Goal: Submit feedback/report problem: Leave review/rating

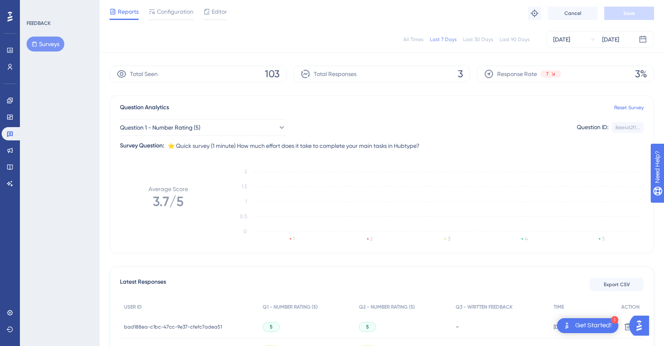
scroll to position [53, 0]
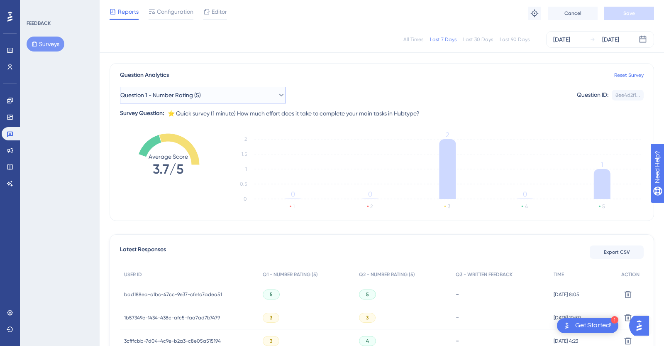
click at [217, 98] on button "Question 1 - Number Rating (5)" at bounding box center [203, 95] width 166 height 17
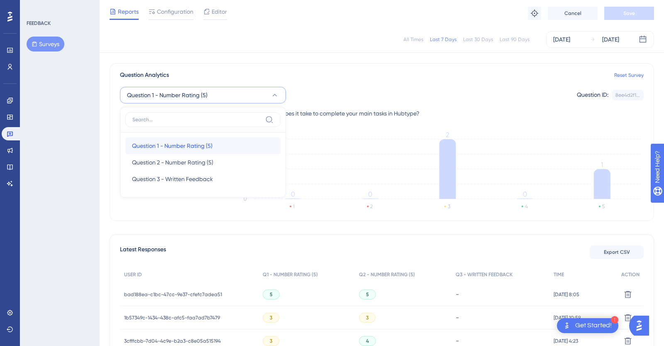
click at [206, 145] on span "Question 1 - Number Rating (5)" at bounding box center [172, 146] width 81 height 10
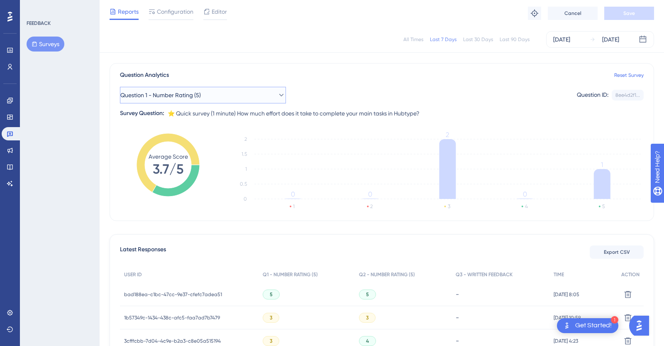
click at [201, 90] on span "Question 1 - Number Rating (5)" at bounding box center [160, 95] width 81 height 10
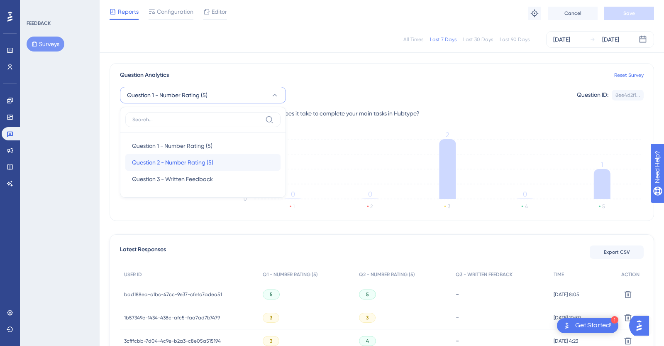
click at [207, 159] on span "Question 2 - Number Rating (5)" at bounding box center [172, 162] width 81 height 10
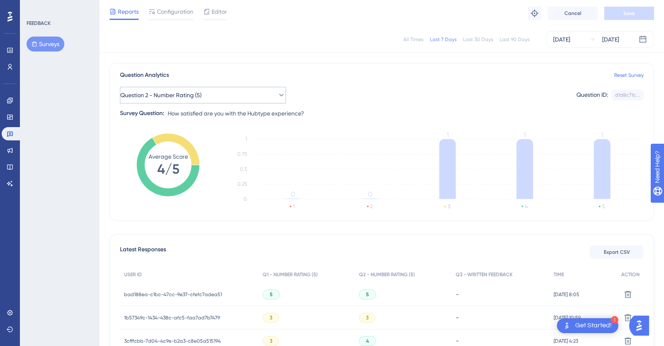
scroll to position [0, 0]
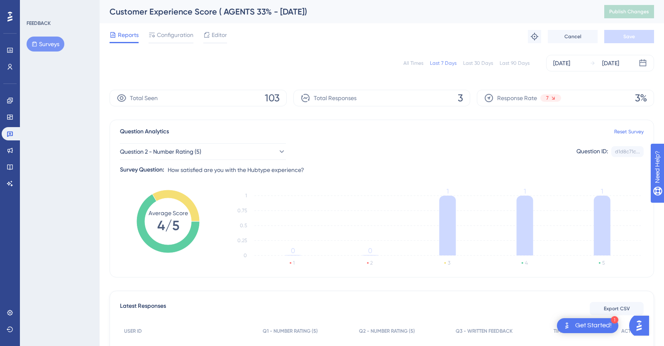
click at [234, 74] on div "All Times Last 7 Days Last 30 Days Last 90 Days [DATE] [DATE]" at bounding box center [382, 63] width 545 height 27
click at [419, 64] on div "All Times" at bounding box center [413, 63] width 20 height 7
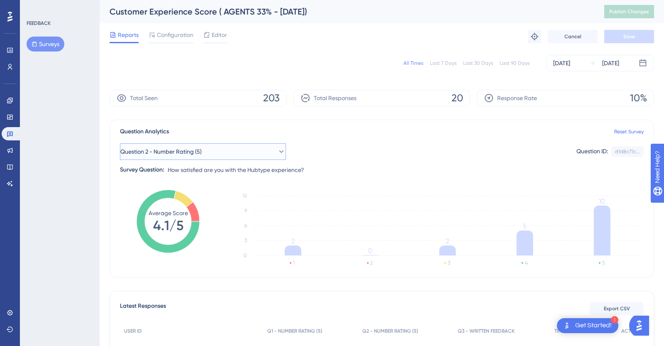
click at [236, 145] on button "Question 2 - Number Rating (5)" at bounding box center [203, 151] width 166 height 17
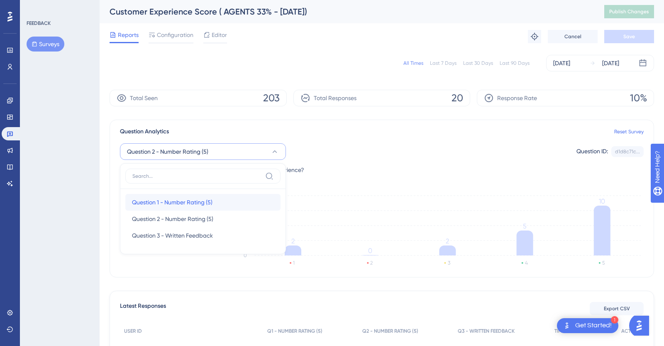
click at [213, 203] on div "Question 1 - Number Rating (5) Question 1 - Number Rating (5)" at bounding box center [203, 202] width 142 height 17
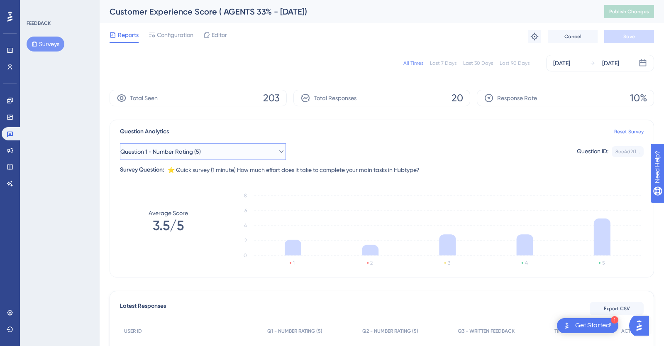
click at [214, 158] on button "Question 1 - Number Rating (5)" at bounding box center [203, 151] width 166 height 17
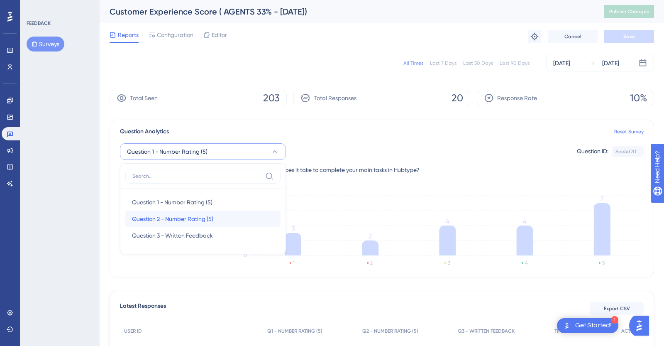
click at [203, 212] on div "Question 2 - Number Rating (5) Question 2 - Number Rating (5)" at bounding box center [203, 218] width 142 height 17
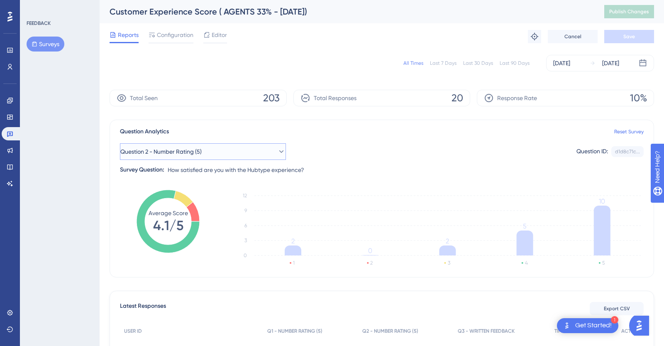
click at [239, 153] on button "Question 2 - Number Rating (5)" at bounding box center [203, 151] width 166 height 17
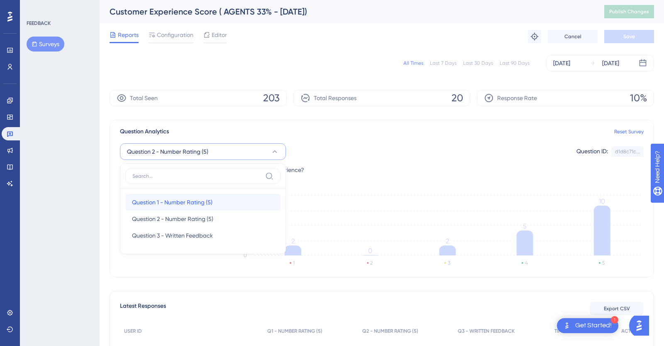
click at [216, 195] on div "Question 1 - Number Rating (5) Question 1 - Number Rating (5)" at bounding box center [203, 202] width 142 height 17
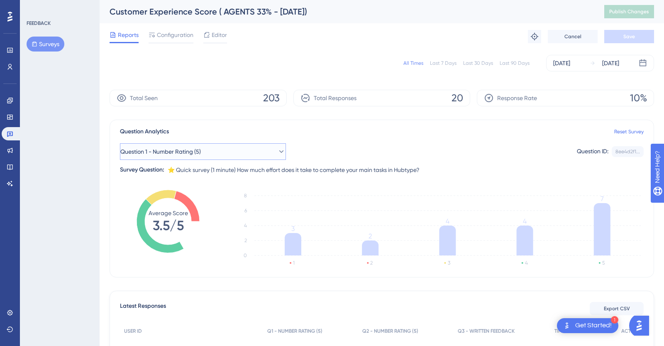
click at [244, 150] on button "Question 1 - Number Rating (5)" at bounding box center [203, 151] width 166 height 17
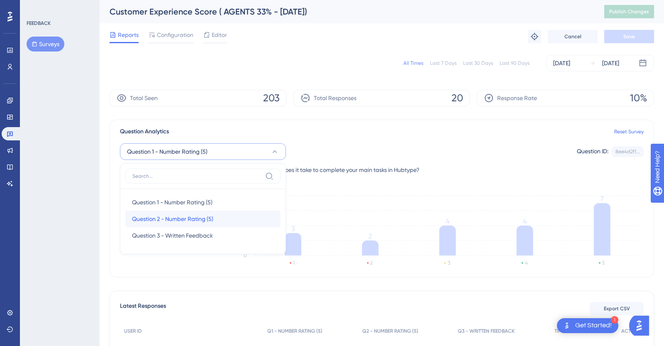
click at [209, 217] on span "Question 2 - Number Rating (5)" at bounding box center [172, 219] width 81 height 10
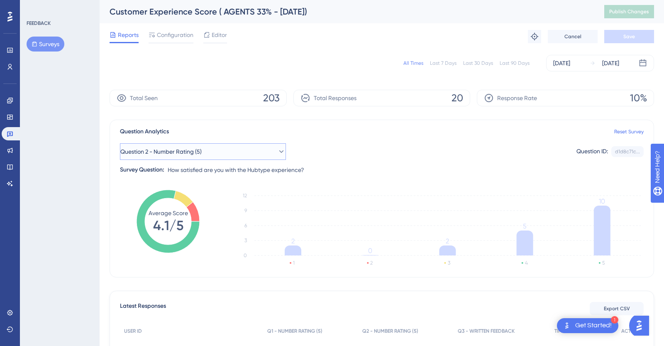
click at [244, 152] on button "Question 2 - Number Rating (5)" at bounding box center [203, 151] width 166 height 17
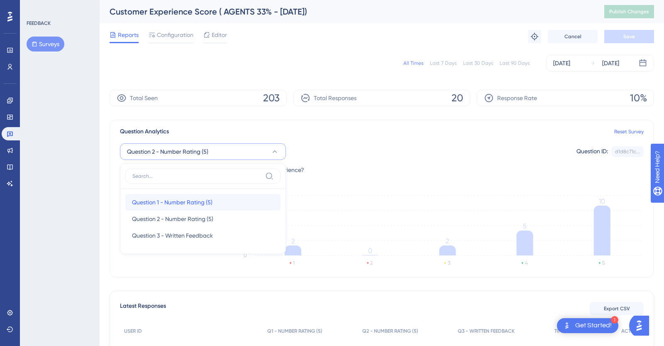
click at [222, 195] on div "Question 1 - Number Rating (5) Question 1 - Number Rating (5)" at bounding box center [203, 202] width 142 height 17
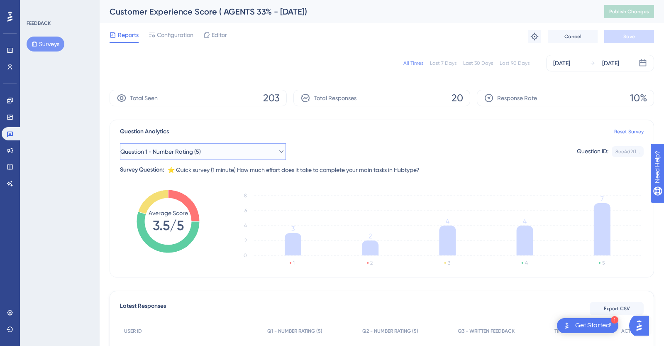
click at [224, 154] on button "Question 1 - Number Rating (5)" at bounding box center [203, 151] width 166 height 17
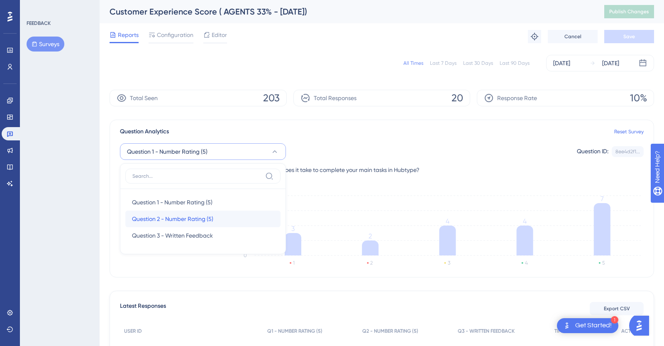
click at [212, 217] on span "Question 2 - Number Rating (5)" at bounding box center [172, 219] width 81 height 10
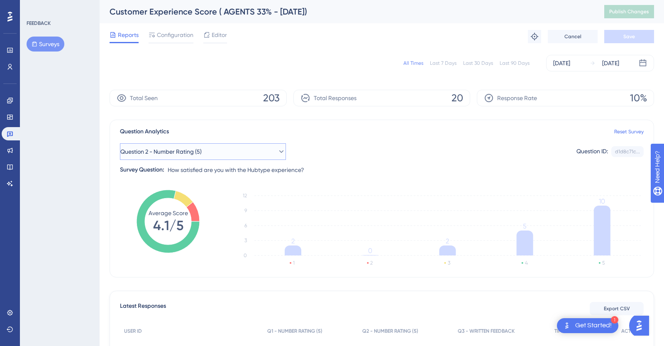
click at [202, 149] on span "Question 2 - Number Rating (5)" at bounding box center [160, 152] width 81 height 10
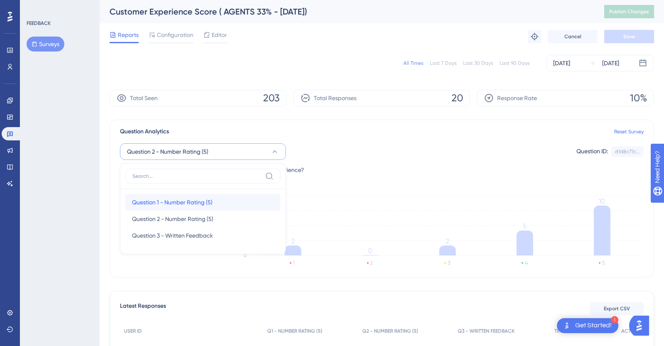
click at [203, 196] on div "Question 1 - Number Rating (5) Question 1 - Number Rating (5)" at bounding box center [203, 202] width 142 height 17
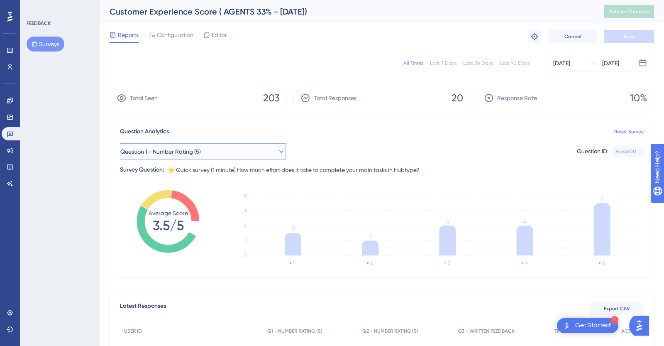
click at [212, 154] on button "Question 1 - Number Rating (5)" at bounding box center [203, 151] width 166 height 17
